Goal: Use online tool/utility: Use online tool/utility

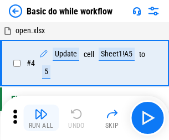
click at [41, 118] on img "button" at bounding box center [40, 113] width 13 height 13
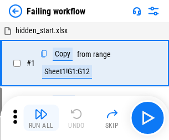
click at [41, 118] on img "button" at bounding box center [40, 113] width 13 height 13
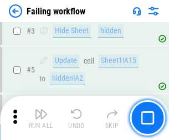
scroll to position [234, 0]
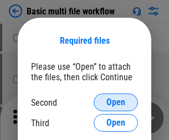
click at [115, 102] on span "Open" at bounding box center [115, 102] width 19 height 9
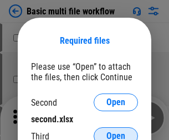
click at [115, 132] on span "Open" at bounding box center [115, 136] width 19 height 9
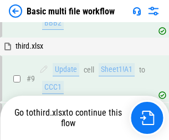
scroll to position [385, 0]
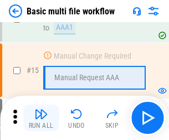
click at [41, 118] on img "button" at bounding box center [40, 113] width 13 height 13
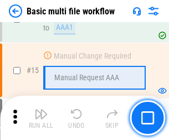
scroll to position [736, 0]
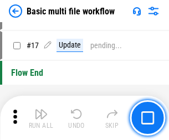
click at [41, 118] on img "button" at bounding box center [40, 113] width 13 height 13
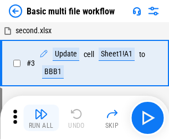
click at [41, 118] on img "button" at bounding box center [40, 113] width 13 height 13
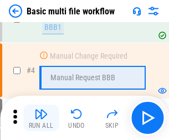
click at [41, 118] on img "button" at bounding box center [40, 113] width 13 height 13
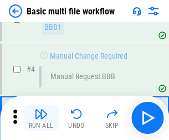
click at [41, 118] on img "button" at bounding box center [40, 113] width 13 height 13
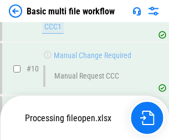
scroll to position [518, 0]
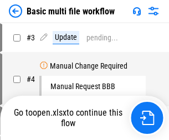
scroll to position [45, 0]
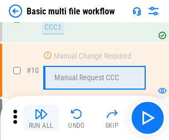
click at [41, 118] on img "button" at bounding box center [40, 113] width 13 height 13
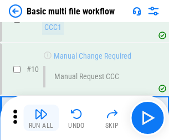
click at [41, 118] on img "button" at bounding box center [40, 113] width 13 height 13
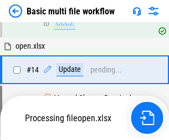
scroll to position [578, 0]
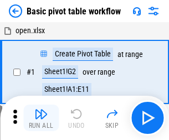
click at [41, 118] on img "button" at bounding box center [40, 113] width 13 height 13
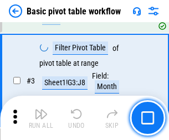
scroll to position [265, 0]
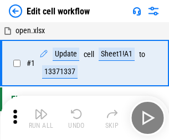
click at [41, 118] on img "button" at bounding box center [40, 113] width 13 height 13
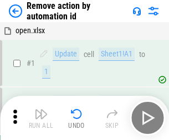
scroll to position [41, 0]
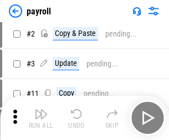
click at [41, 118] on img "button" at bounding box center [40, 113] width 13 height 13
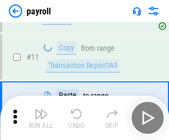
scroll to position [80, 0]
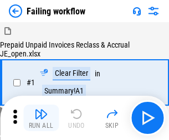
click at [41, 118] on img "button" at bounding box center [40, 113] width 13 height 13
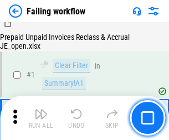
scroll to position [178, 0]
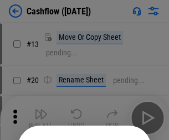
scroll to position [108, 0]
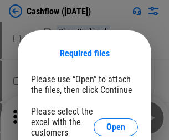
scroll to position [120, 0]
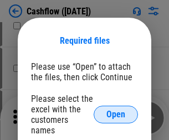
click at [115, 110] on span "Open" at bounding box center [115, 114] width 19 height 9
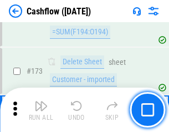
scroll to position [1170, 0]
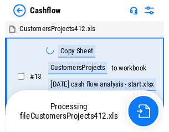
scroll to position [13, 0]
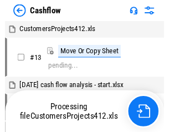
scroll to position [13, 0]
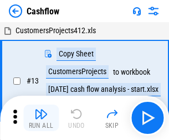
click at [41, 109] on img "button" at bounding box center [40, 113] width 13 height 13
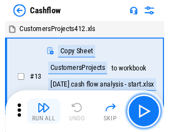
scroll to position [13, 0]
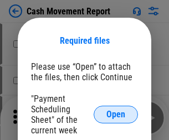
click at [115, 114] on span "Open" at bounding box center [115, 114] width 19 height 9
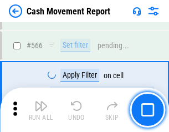
scroll to position [5065, 0]
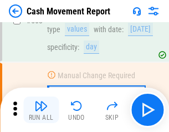
click at [41, 109] on img "button" at bounding box center [40, 105] width 13 height 13
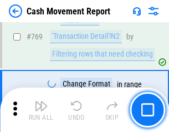
scroll to position [6141, 0]
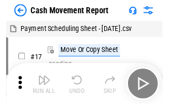
scroll to position [20, 0]
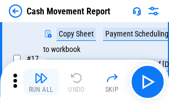
click at [41, 82] on img "button" at bounding box center [40, 77] width 13 height 13
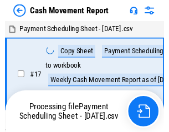
scroll to position [6, 0]
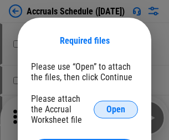
click at [115, 109] on span "Open" at bounding box center [115, 109] width 19 height 9
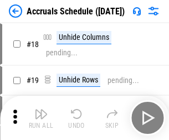
scroll to position [106, 0]
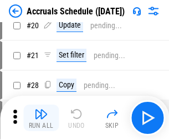
click at [41, 118] on img "button" at bounding box center [40, 113] width 13 height 13
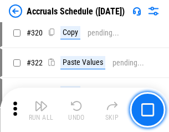
scroll to position [2056, 0]
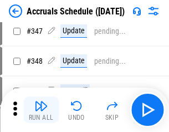
click at [41, 109] on img "button" at bounding box center [40, 105] width 13 height 13
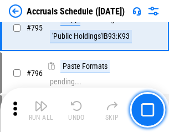
scroll to position [4810, 0]
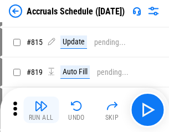
click at [41, 109] on img "button" at bounding box center [40, 105] width 13 height 13
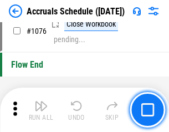
scroll to position [6619, 0]
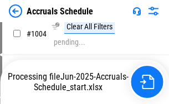
scroll to position [5677, 0]
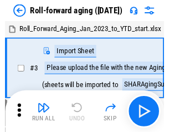
scroll to position [2, 0]
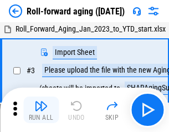
click at [41, 109] on img "button" at bounding box center [40, 105] width 13 height 13
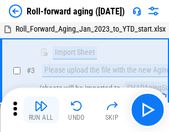
click at [41, 109] on img "button" at bounding box center [40, 105] width 13 height 13
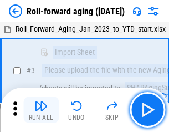
scroll to position [71, 0]
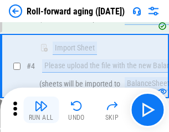
click at [41, 109] on img "button" at bounding box center [40, 105] width 13 height 13
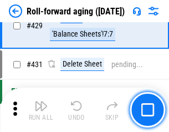
scroll to position [3832, 0]
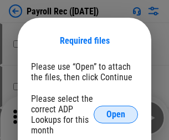
click at [115, 114] on span "Open" at bounding box center [115, 114] width 19 height 9
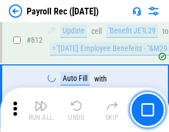
scroll to position [7021, 0]
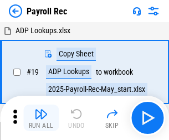
click at [41, 118] on img "button" at bounding box center [40, 113] width 13 height 13
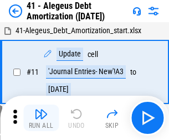
click at [41, 118] on img "button" at bounding box center [40, 113] width 13 height 13
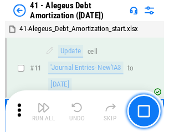
scroll to position [136, 0]
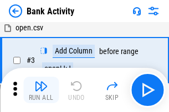
click at [41, 90] on img "button" at bounding box center [40, 86] width 13 height 13
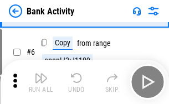
scroll to position [59, 0]
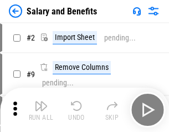
click at [41, 109] on img "button" at bounding box center [40, 105] width 13 height 13
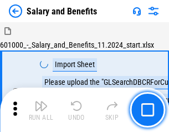
scroll to position [15, 0]
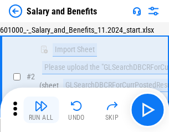
click at [41, 109] on img "button" at bounding box center [40, 105] width 13 height 13
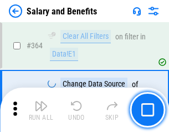
scroll to position [5204, 0]
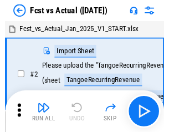
scroll to position [14, 0]
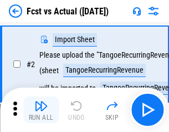
click at [41, 109] on img "button" at bounding box center [40, 105] width 13 height 13
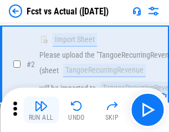
click at [41, 109] on img "button" at bounding box center [40, 105] width 13 height 13
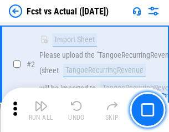
scroll to position [103, 0]
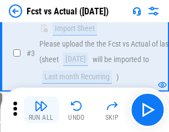
click at [41, 109] on img "button" at bounding box center [40, 105] width 13 height 13
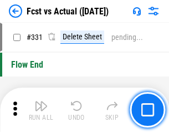
scroll to position [5290, 0]
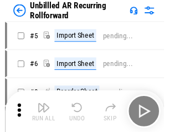
scroll to position [24, 0]
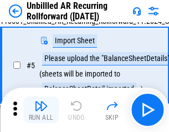
click at [41, 109] on img "button" at bounding box center [40, 105] width 13 height 13
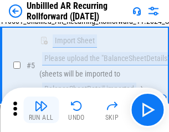
click at [41, 109] on img "button" at bounding box center [40, 105] width 13 height 13
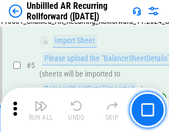
scroll to position [104, 0]
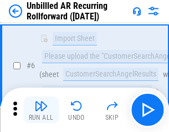
click at [41, 109] on img "button" at bounding box center [40, 105] width 13 height 13
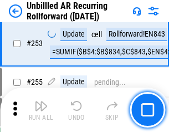
scroll to position [3754, 0]
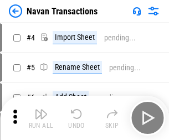
click at [41, 109] on img "button" at bounding box center [40, 113] width 13 height 13
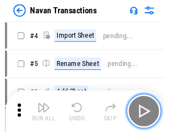
scroll to position [18, 0]
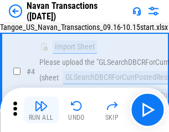
click at [41, 109] on img "button" at bounding box center [40, 105] width 13 height 13
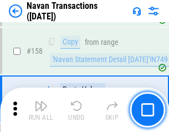
scroll to position [3583, 0]
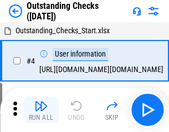
click at [41, 109] on img "button" at bounding box center [40, 105] width 13 height 13
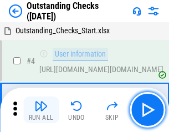
scroll to position [46, 0]
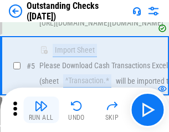
click at [41, 109] on img "button" at bounding box center [40, 105] width 13 height 13
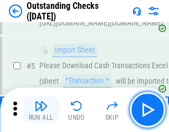
scroll to position [115, 0]
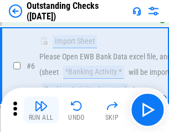
click at [41, 109] on img "button" at bounding box center [40, 105] width 13 height 13
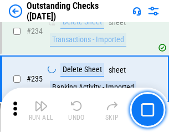
scroll to position [3356, 0]
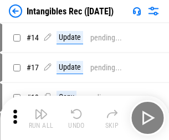
click at [41, 118] on img "button" at bounding box center [40, 113] width 13 height 13
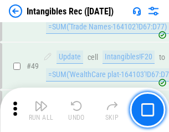
scroll to position [430, 0]
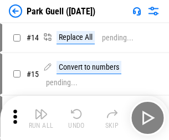
click at [41, 109] on img "button" at bounding box center [40, 113] width 13 height 13
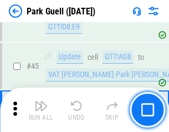
scroll to position [1382, 0]
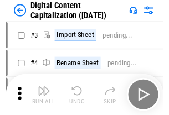
scroll to position [32, 0]
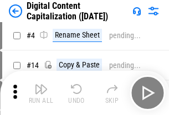
click at [41, 93] on img "button" at bounding box center [40, 88] width 13 height 13
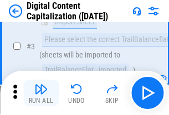
click at [41, 93] on img "button" at bounding box center [40, 88] width 13 height 13
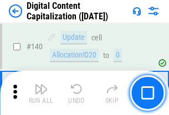
scroll to position [1172, 0]
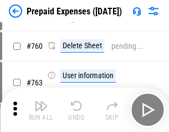
click at [41, 109] on img "button" at bounding box center [40, 105] width 13 height 13
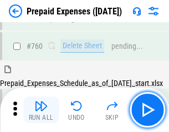
scroll to position [3063, 0]
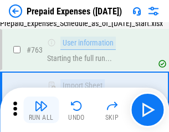
click at [41, 109] on img "button" at bounding box center [40, 105] width 13 height 13
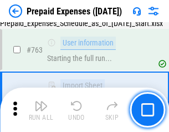
scroll to position [3128, 0]
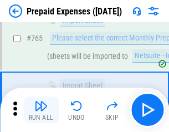
click at [41, 109] on img "button" at bounding box center [40, 105] width 13 height 13
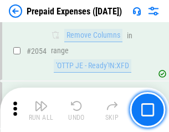
scroll to position [11552, 0]
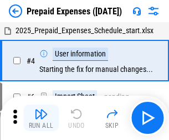
click at [41, 118] on img "button" at bounding box center [40, 113] width 13 height 13
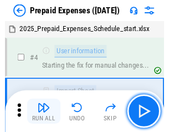
scroll to position [49, 0]
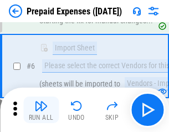
click at [41, 109] on img "button" at bounding box center [40, 105] width 13 height 13
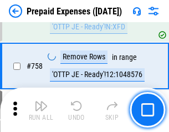
scroll to position [3938, 0]
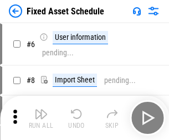
click at [41, 118] on img "button" at bounding box center [40, 113] width 13 height 13
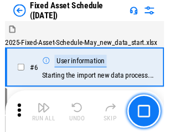
scroll to position [60, 0]
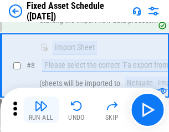
click at [41, 109] on img "button" at bounding box center [40, 105] width 13 height 13
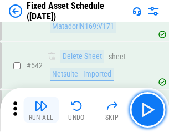
scroll to position [3940, 0]
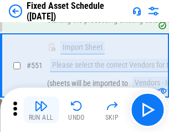
click at [41, 109] on img "button" at bounding box center [40, 105] width 13 height 13
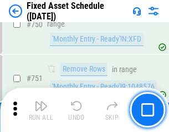
scroll to position [5388, 0]
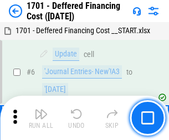
scroll to position [133, 0]
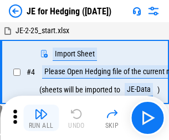
click at [41, 109] on img "button" at bounding box center [40, 113] width 13 height 13
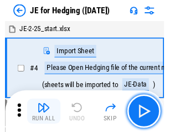
scroll to position [2, 0]
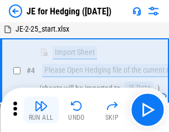
click at [41, 109] on img "button" at bounding box center [40, 105] width 13 height 13
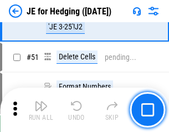
scroll to position [716, 0]
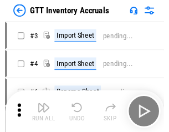
scroll to position [2, 0]
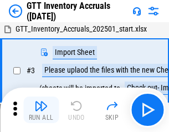
click at [41, 109] on img "button" at bounding box center [40, 105] width 13 height 13
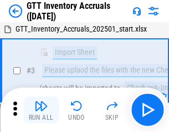
click at [41, 109] on img "button" at bounding box center [40, 105] width 13 height 13
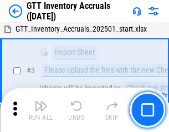
scroll to position [71, 0]
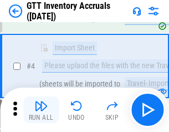
click at [41, 109] on img "button" at bounding box center [40, 105] width 13 height 13
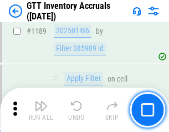
scroll to position [9025, 0]
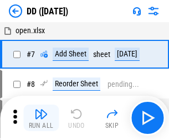
click at [41, 118] on img "button" at bounding box center [40, 113] width 13 height 13
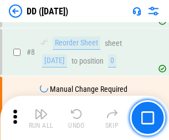
scroll to position [107, 0]
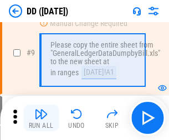
click at [41, 118] on img "button" at bounding box center [40, 113] width 13 height 13
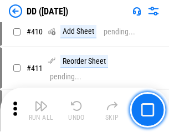
scroll to position [4945, 0]
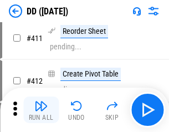
click at [41, 109] on img "button" at bounding box center [40, 105] width 13 height 13
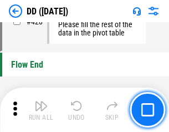
scroll to position [5290, 0]
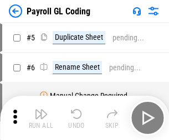
click at [41, 118] on img "button" at bounding box center [40, 113] width 13 height 13
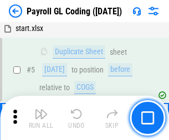
scroll to position [133, 0]
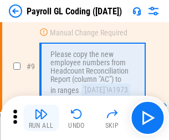
click at [41, 118] on img "button" at bounding box center [40, 113] width 13 height 13
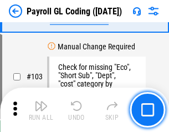
scroll to position [2593, 0]
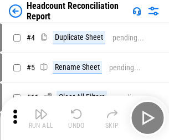
click at [41, 118] on img "button" at bounding box center [40, 113] width 13 height 13
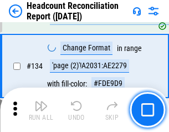
scroll to position [1328, 0]
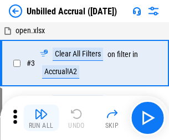
click at [41, 118] on img "button" at bounding box center [40, 113] width 13 height 13
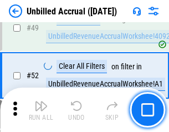
scroll to position [1002, 0]
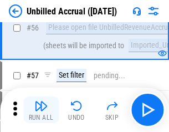
click at [41, 109] on img "button" at bounding box center [40, 105] width 13 height 13
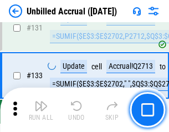
scroll to position [3292, 0]
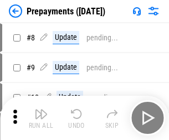
click at [41, 118] on img "button" at bounding box center [40, 113] width 13 height 13
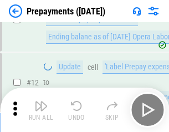
scroll to position [69, 0]
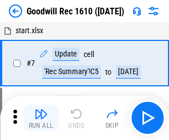
click at [41, 118] on img "button" at bounding box center [40, 113] width 13 height 13
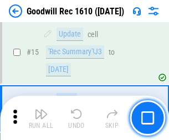
scroll to position [189, 0]
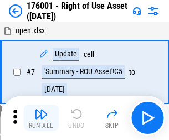
click at [41, 118] on img "button" at bounding box center [40, 113] width 13 height 13
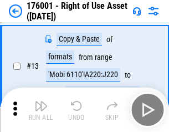
scroll to position [71, 0]
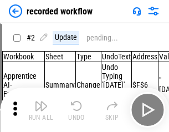
click at [41, 109] on img "button" at bounding box center [40, 105] width 13 height 13
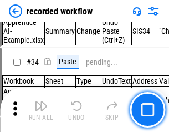
scroll to position [3454, 0]
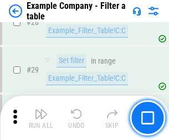
scroll to position [1011, 0]
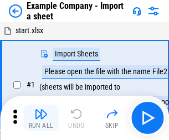
click at [41, 109] on img "button" at bounding box center [40, 113] width 13 height 13
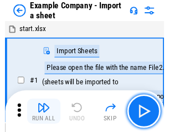
scroll to position [17, 0]
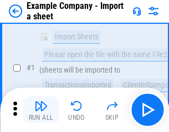
click at [41, 109] on img "button" at bounding box center [40, 105] width 13 height 13
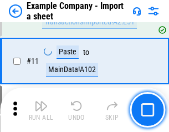
scroll to position [244, 0]
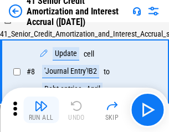
click at [41, 109] on img "button" at bounding box center [40, 105] width 13 height 13
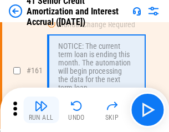
click at [41, 109] on img "button" at bounding box center [40, 105] width 13 height 13
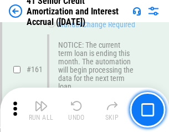
scroll to position [1182, 0]
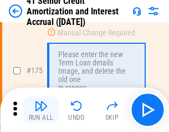
click at [41, 109] on img "button" at bounding box center [40, 105] width 13 height 13
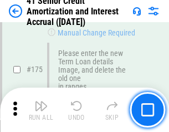
scroll to position [1294, 0]
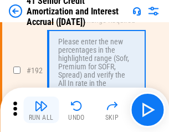
click at [41, 109] on img "button" at bounding box center [40, 105] width 13 height 13
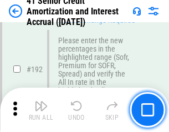
scroll to position [1410, 0]
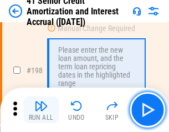
click at [41, 109] on img "button" at bounding box center [40, 105] width 13 height 13
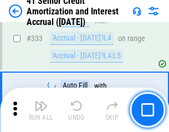
scroll to position [2823, 0]
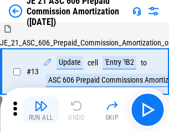
click at [41, 109] on img "button" at bounding box center [40, 105] width 13 height 13
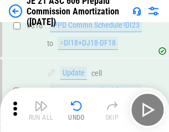
scroll to position [2063, 0]
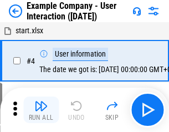
click at [41, 109] on img "button" at bounding box center [40, 105] width 13 height 13
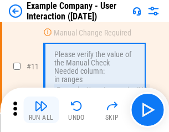
click at [41, 109] on img "button" at bounding box center [40, 105] width 13 height 13
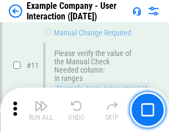
scroll to position [239, 0]
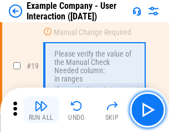
click at [41, 109] on img "button" at bounding box center [40, 105] width 13 height 13
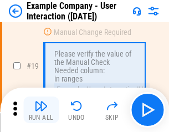
click at [41, 109] on img "button" at bounding box center [40, 105] width 13 height 13
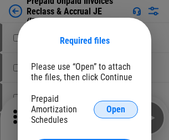
click at [115, 109] on span "Open" at bounding box center [115, 109] width 19 height 9
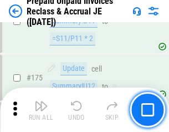
scroll to position [1492, 0]
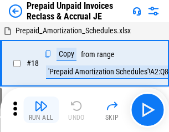
click at [41, 109] on img "button" at bounding box center [40, 105] width 13 height 13
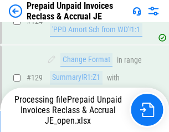
scroll to position [801, 0]
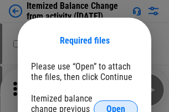
click at [115, 105] on span "Open" at bounding box center [115, 109] width 19 height 9
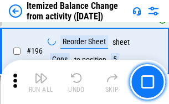
scroll to position [2127, 0]
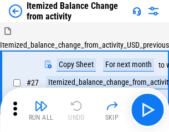
scroll to position [17, 0]
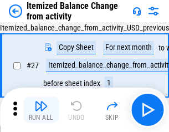
click at [41, 109] on img "button" at bounding box center [40, 105] width 13 height 13
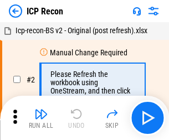
scroll to position [5, 0]
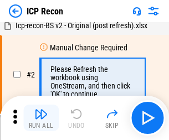
click at [41, 118] on img "button" at bounding box center [40, 113] width 13 height 13
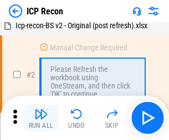
click at [41, 118] on img "button" at bounding box center [40, 113] width 13 height 13
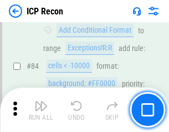
scroll to position [1083, 0]
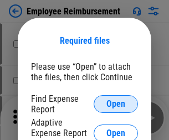
click at [115, 104] on span "Open" at bounding box center [115, 103] width 19 height 9
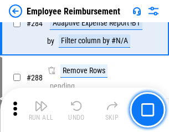
scroll to position [3004, 0]
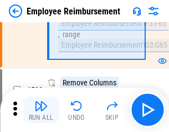
click at [41, 109] on img "button" at bounding box center [40, 105] width 13 height 13
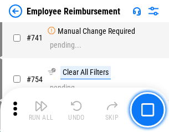
scroll to position [7754, 0]
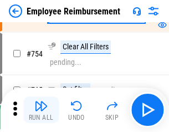
click at [41, 109] on img "button" at bounding box center [40, 105] width 13 height 13
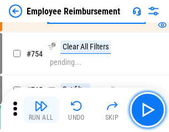
click at [41, 109] on img "button" at bounding box center [40, 105] width 13 height 13
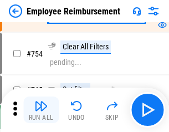
click at [41, 109] on img "button" at bounding box center [40, 105] width 13 height 13
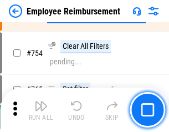
click at [41, 109] on img "button" at bounding box center [40, 105] width 13 height 13
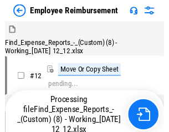
scroll to position [38, 0]
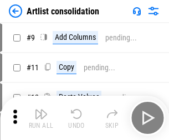
click at [41, 118] on img "button" at bounding box center [40, 113] width 13 height 13
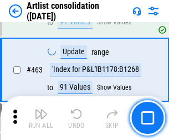
scroll to position [4839, 0]
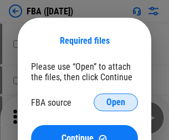
click at [115, 102] on span "Open" at bounding box center [115, 102] width 19 height 9
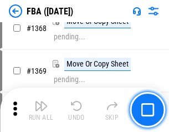
scroll to position [11869, 0]
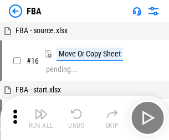
scroll to position [11, 0]
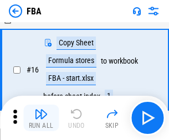
click at [41, 118] on img "button" at bounding box center [40, 113] width 13 height 13
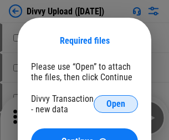
click at [115, 104] on span "Open" at bounding box center [115, 103] width 19 height 9
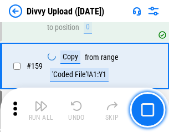
scroll to position [1144, 0]
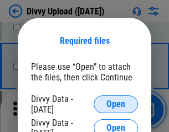
click at [115, 104] on span "Open" at bounding box center [115, 103] width 19 height 9
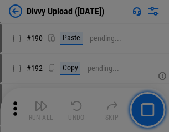
scroll to position [1395, 0]
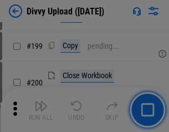
scroll to position [1607, 0]
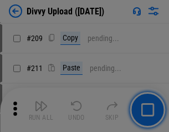
scroll to position [1877, 0]
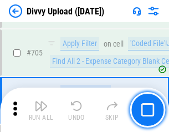
scroll to position [7560, 0]
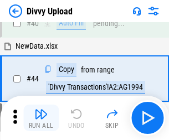
click at [41, 118] on img "button" at bounding box center [40, 113] width 13 height 13
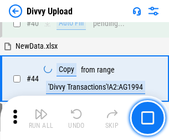
scroll to position [122, 0]
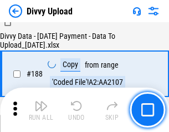
scroll to position [1301, 0]
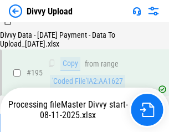
scroll to position [1545, 0]
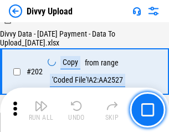
scroll to position [1788, 0]
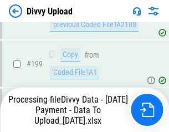
scroll to position [1733, 0]
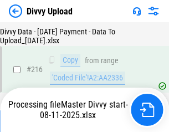
scroll to position [2276, 0]
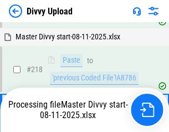
scroll to position [2332, 0]
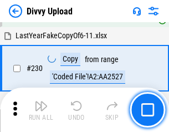
scroll to position [2743, 0]
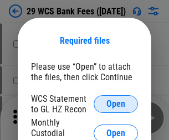
click at [115, 104] on span "Open" at bounding box center [115, 103] width 19 height 9
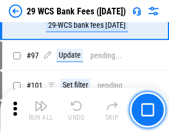
scroll to position [1077, 0]
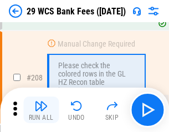
click at [41, 109] on img "button" at bounding box center [40, 105] width 13 height 13
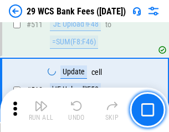
scroll to position [5560, 0]
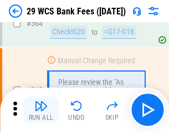
click at [41, 109] on img "button" at bounding box center [40, 105] width 13 height 13
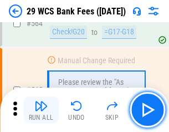
scroll to position [5977, 0]
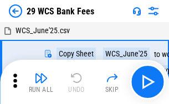
scroll to position [20, 0]
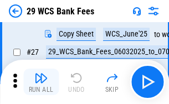
click at [41, 82] on img "button" at bounding box center [40, 77] width 13 height 13
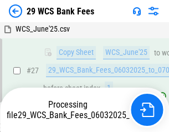
scroll to position [220, 0]
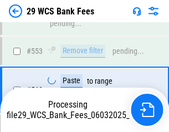
scroll to position [5900, 0]
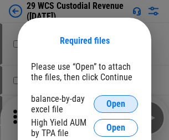
click at [115, 104] on span "Open" at bounding box center [115, 103] width 19 height 9
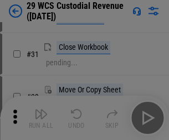
scroll to position [237, 0]
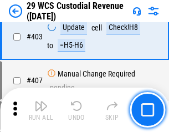
scroll to position [5119, 0]
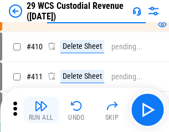
click at [41, 109] on img "button" at bounding box center [40, 105] width 13 height 13
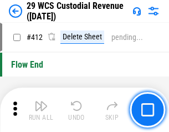
scroll to position [5278, 0]
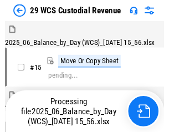
scroll to position [27, 0]
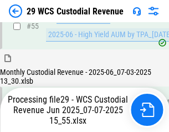
scroll to position [1154, 0]
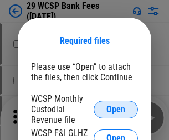
click at [115, 109] on span "Open" at bounding box center [115, 109] width 19 height 9
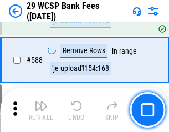
scroll to position [4350, 0]
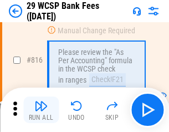
click at [41, 109] on img "button" at bounding box center [40, 105] width 13 height 13
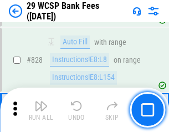
scroll to position [7012, 0]
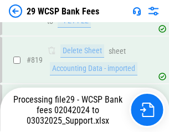
scroll to position [6795, 0]
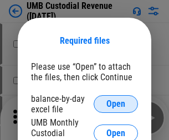
click at [115, 104] on span "Open" at bounding box center [115, 103] width 19 height 9
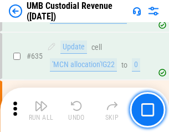
scroll to position [5784, 0]
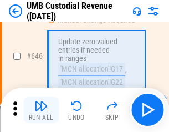
click at [41, 109] on img "button" at bounding box center [40, 105] width 13 height 13
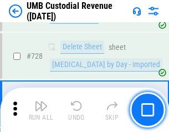
scroll to position [6817, 0]
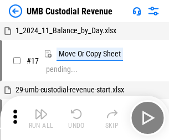
scroll to position [8, 0]
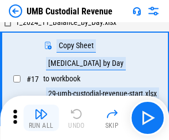
click at [41, 118] on img "button" at bounding box center [40, 113] width 13 height 13
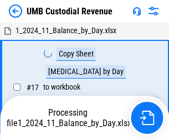
scroll to position [8, 0]
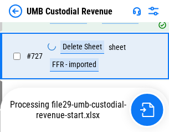
scroll to position [6745, 0]
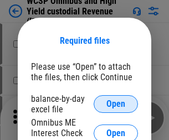
click at [115, 104] on span "Open" at bounding box center [115, 103] width 19 height 9
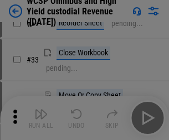
scroll to position [253, 0]
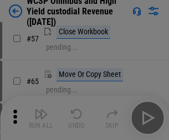
scroll to position [482, 0]
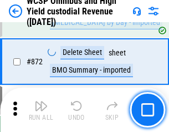
scroll to position [9353, 0]
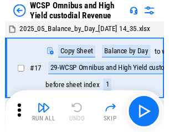
scroll to position [6, 0]
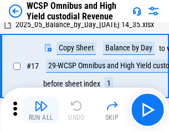
click at [41, 109] on img "button" at bounding box center [40, 105] width 13 height 13
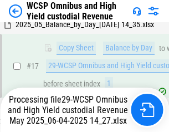
scroll to position [230, 0]
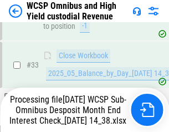
scroll to position [491, 0]
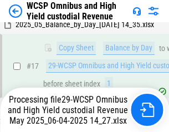
scroll to position [230, 0]
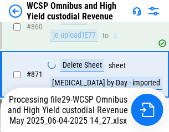
scroll to position [9328, 0]
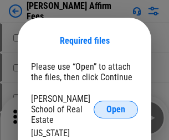
click at [115, 105] on span "Open" at bounding box center [115, 109] width 19 height 9
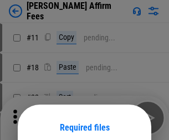
scroll to position [87, 0]
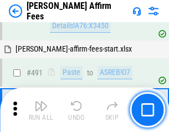
scroll to position [3005, 0]
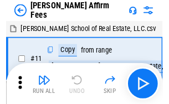
scroll to position [11, 0]
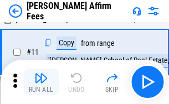
click at [41, 82] on img "button" at bounding box center [40, 77] width 13 height 13
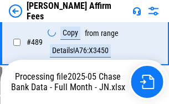
scroll to position [2898, 0]
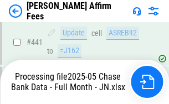
scroll to position [2898, 0]
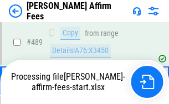
scroll to position [2898, 0]
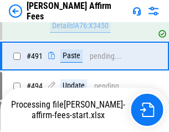
scroll to position [3005, 0]
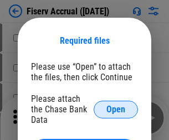
click at [115, 105] on span "Open" at bounding box center [115, 109] width 19 height 9
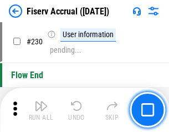
scroll to position [3502, 0]
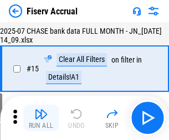
click at [41, 118] on img "button" at bounding box center [40, 113] width 13 height 13
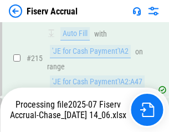
scroll to position [3354, 0]
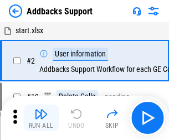
click at [41, 109] on img "button" at bounding box center [40, 113] width 13 height 13
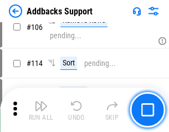
scroll to position [805, 0]
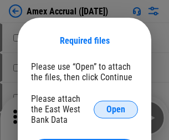
click at [115, 109] on span "Open" at bounding box center [115, 109] width 19 height 9
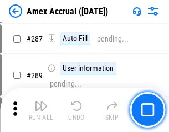
scroll to position [3026, 0]
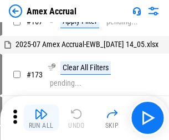
click at [41, 118] on img "button" at bounding box center [40, 113] width 13 height 13
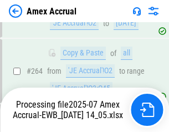
scroll to position [3156, 0]
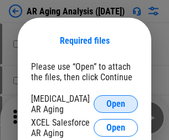
click at [115, 102] on span "Open" at bounding box center [115, 103] width 19 height 9
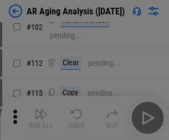
scroll to position [152, 0]
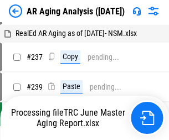
scroll to position [11, 0]
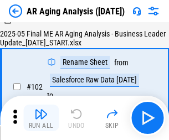
click at [41, 118] on img "button" at bounding box center [40, 113] width 13 height 13
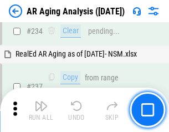
scroll to position [1713, 0]
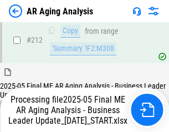
scroll to position [1700, 0]
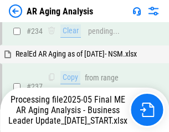
scroll to position [1746, 0]
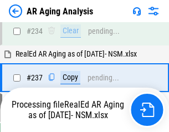
scroll to position [1746, 0]
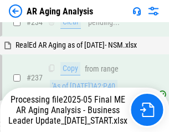
scroll to position [1746, 0]
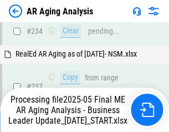
scroll to position [1700, 0]
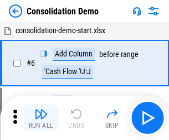
click at [41, 118] on img "button" at bounding box center [40, 113] width 13 height 13
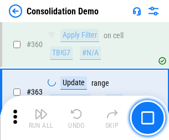
scroll to position [3704, 0]
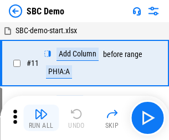
click at [41, 118] on img "button" at bounding box center [40, 113] width 13 height 13
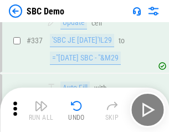
scroll to position [2907, 0]
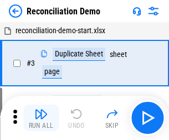
click at [41, 118] on img "button" at bounding box center [40, 113] width 13 height 13
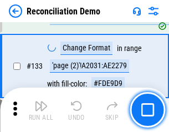
scroll to position [1312, 0]
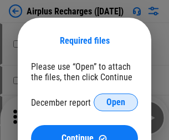
click at [115, 102] on span "Open" at bounding box center [115, 102] width 19 height 9
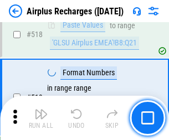
scroll to position [4756, 0]
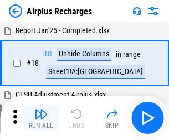
click at [41, 118] on img "button" at bounding box center [40, 113] width 13 height 13
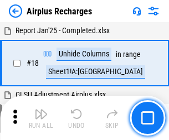
scroll to position [49, 0]
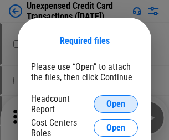
click at [115, 104] on span "Open" at bounding box center [115, 103] width 19 height 9
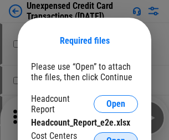
click at [115, 136] on span "Open" at bounding box center [115, 140] width 19 height 9
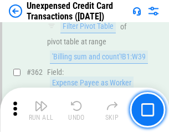
scroll to position [2842, 0]
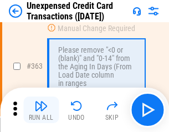
click at [41, 109] on img "button" at bounding box center [40, 105] width 13 height 13
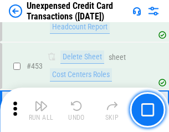
scroll to position [3769, 0]
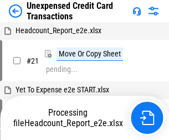
scroll to position [17, 0]
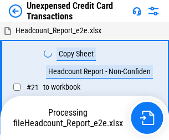
scroll to position [17, 0]
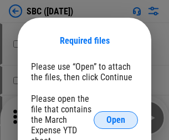
click at [115, 119] on span "Open" at bounding box center [115, 119] width 19 height 9
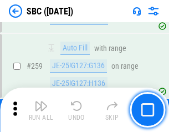
scroll to position [2160, 0]
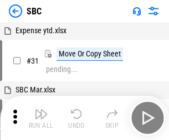
scroll to position [11, 0]
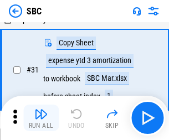
click at [41, 118] on img "button" at bounding box center [40, 113] width 13 height 13
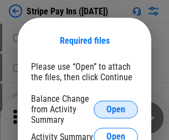
click at [115, 109] on span "Open" at bounding box center [115, 109] width 19 height 9
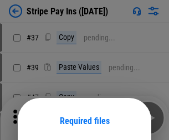
scroll to position [80, 0]
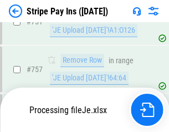
scroll to position [5819, 0]
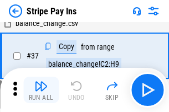
click at [41, 90] on img "button" at bounding box center [40, 86] width 13 height 13
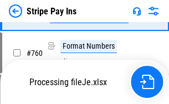
scroll to position [5795, 0]
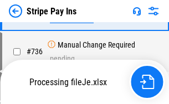
scroll to position [5795, 0]
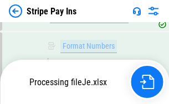
scroll to position [5795, 0]
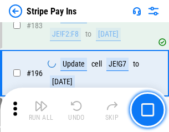
scroll to position [1496, 0]
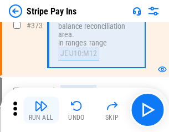
click at [41, 109] on img "button" at bounding box center [40, 105] width 13 height 13
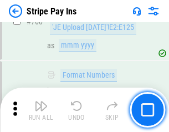
scroll to position [5781, 0]
